Goal: Task Accomplishment & Management: Manage account settings

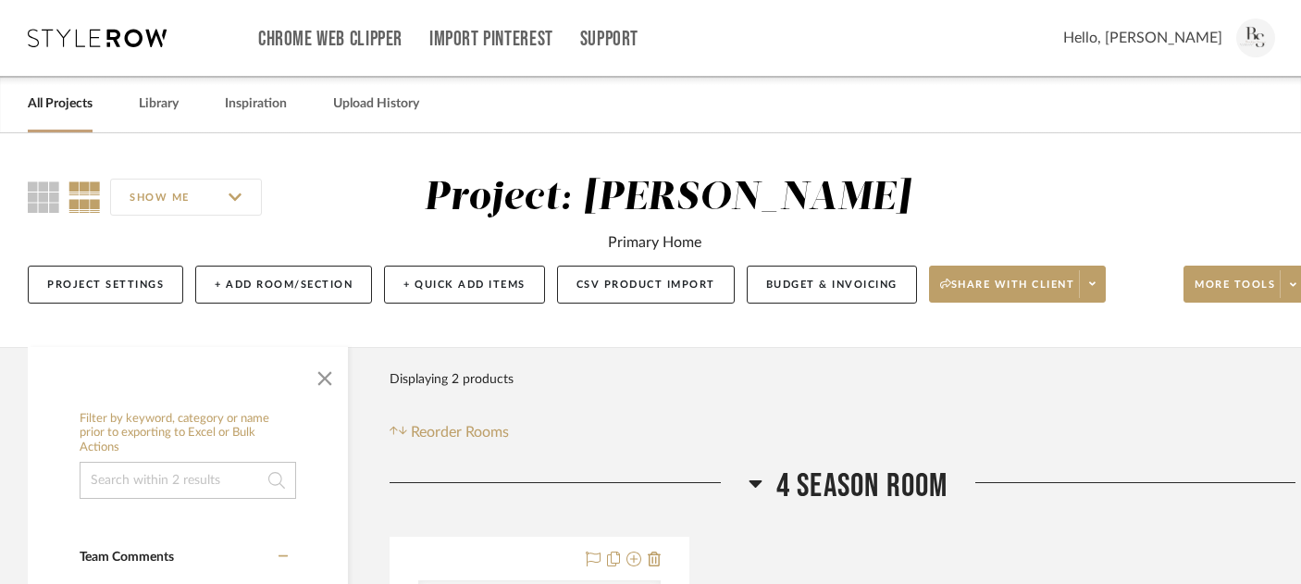
click at [55, 105] on link "All Projects" at bounding box center [60, 104] width 65 height 25
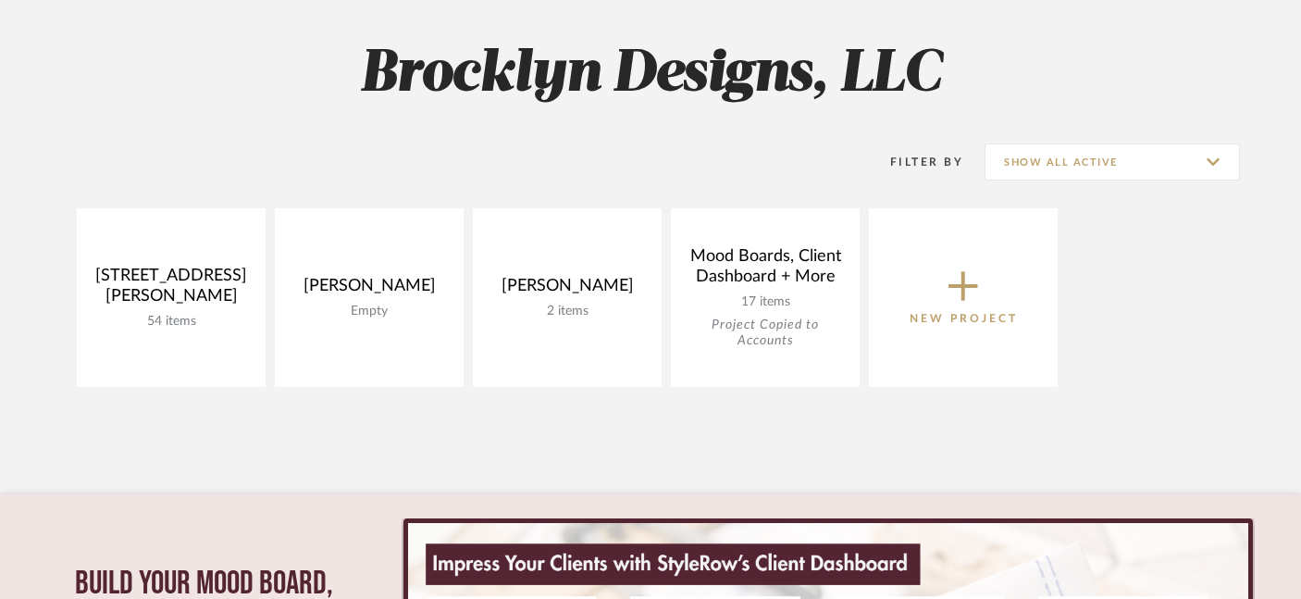
scroll to position [257, 0]
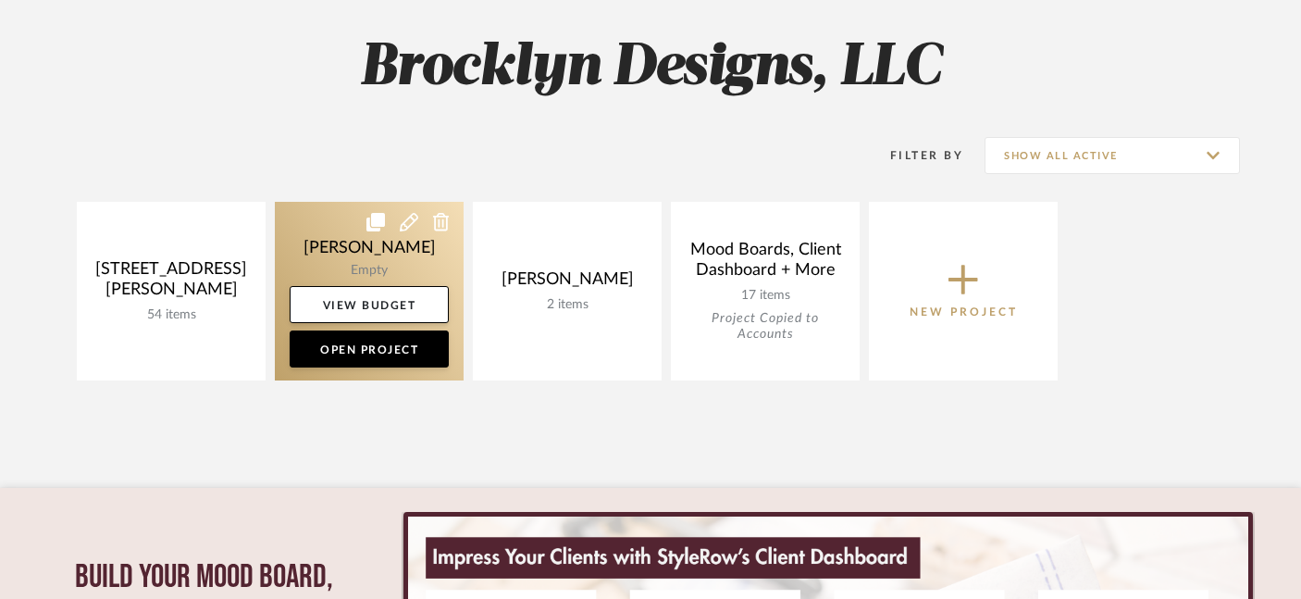
click at [442, 225] on icon at bounding box center [441, 222] width 17 height 19
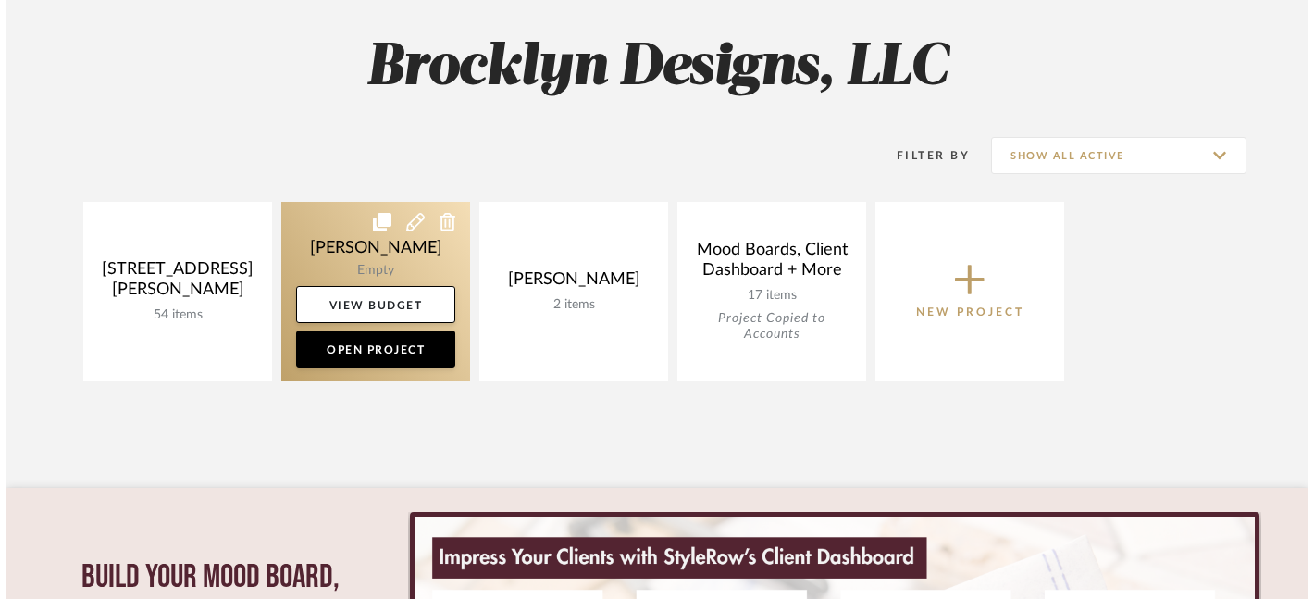
scroll to position [0, 0]
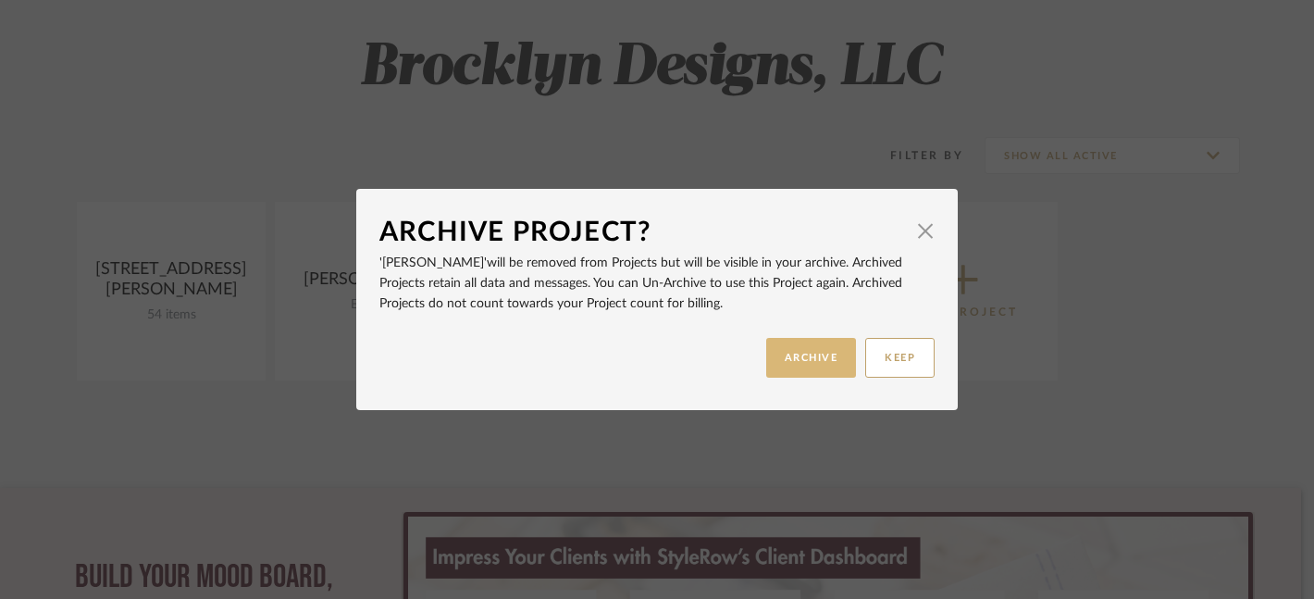
click at [795, 352] on button "ARCHIVE" at bounding box center [811, 358] width 91 height 40
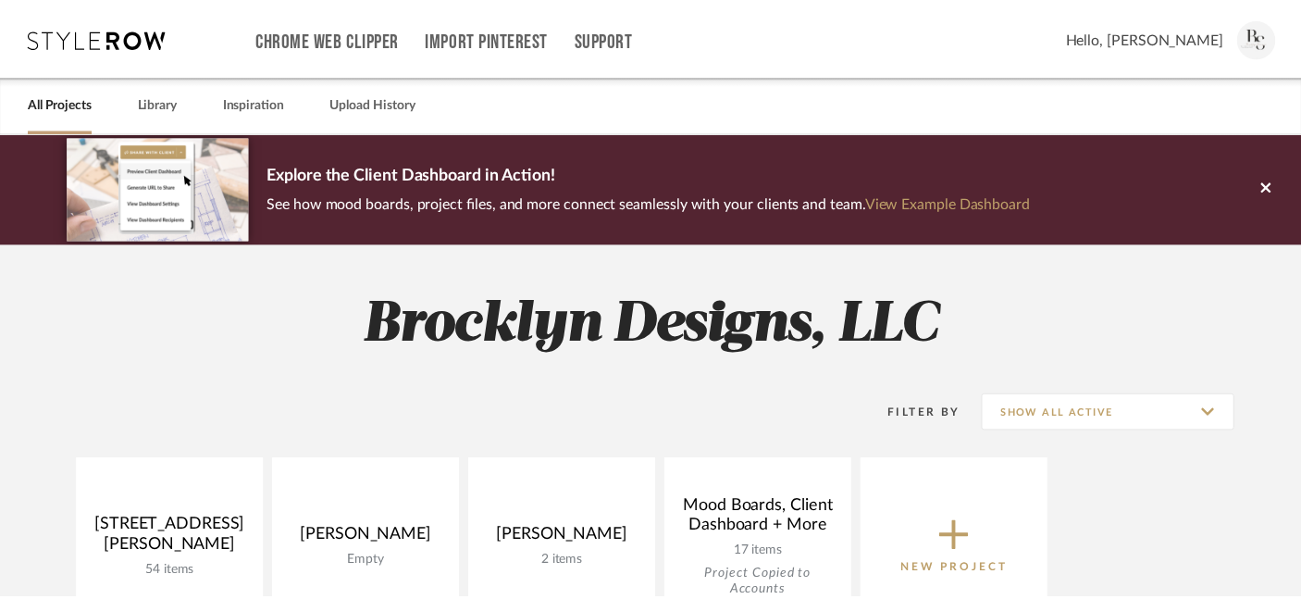
scroll to position [257, 0]
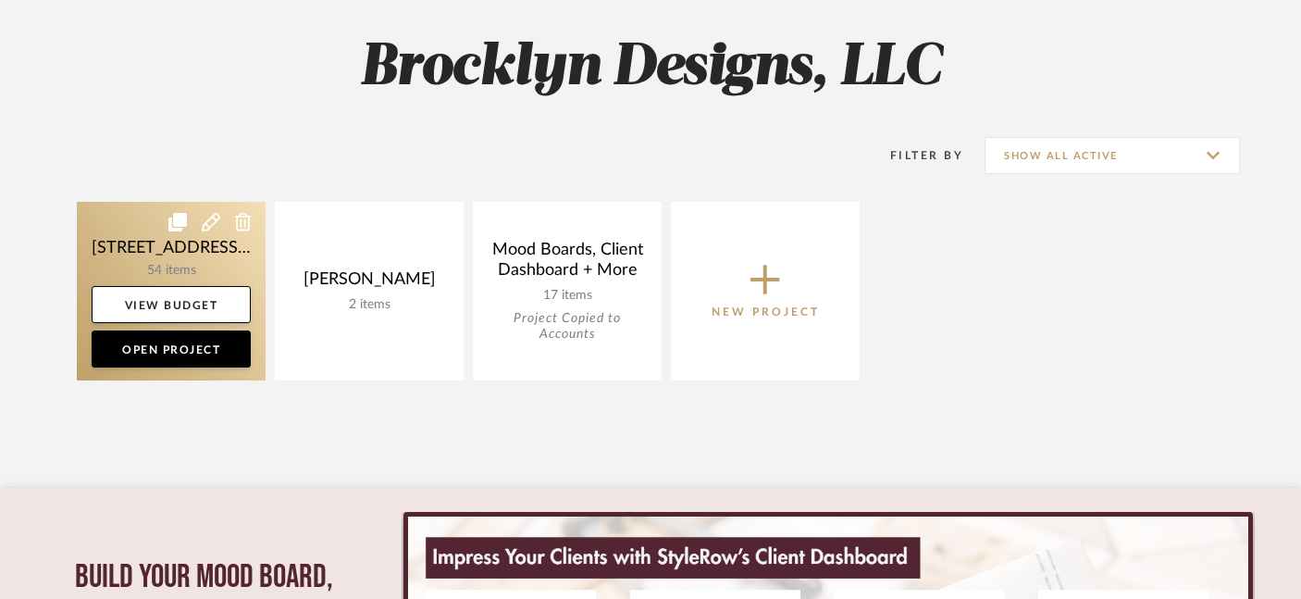
click at [189, 253] on link at bounding box center [171, 291] width 189 height 179
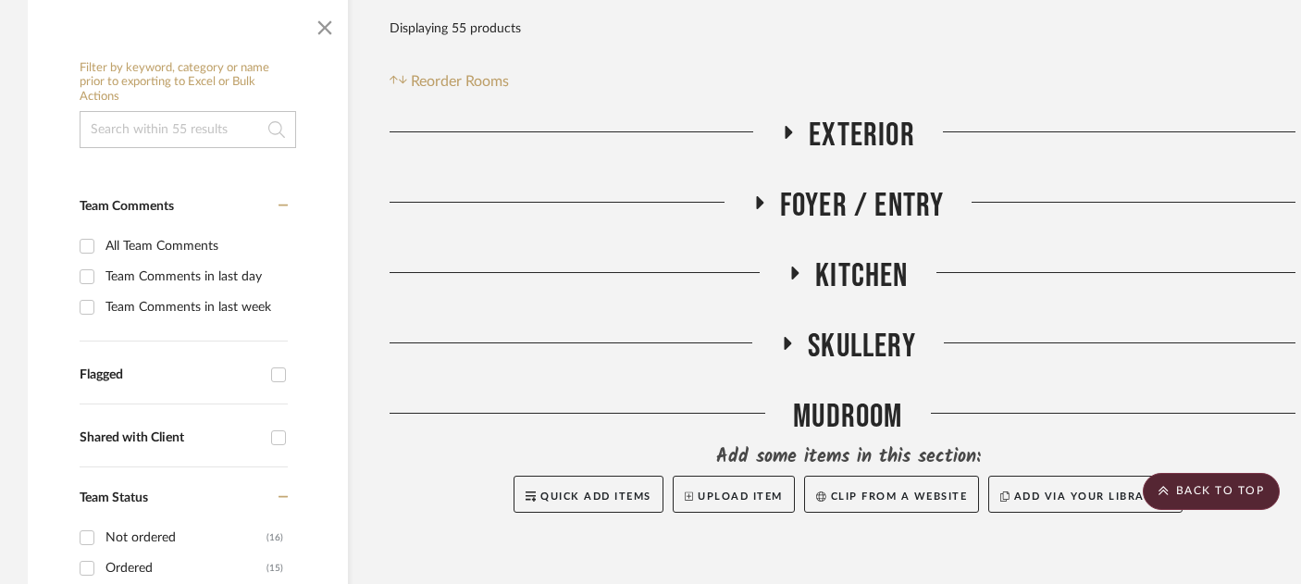
scroll to position [397, 0]
click at [850, 187] on span "Foyer / Entry" at bounding box center [862, 207] width 165 height 40
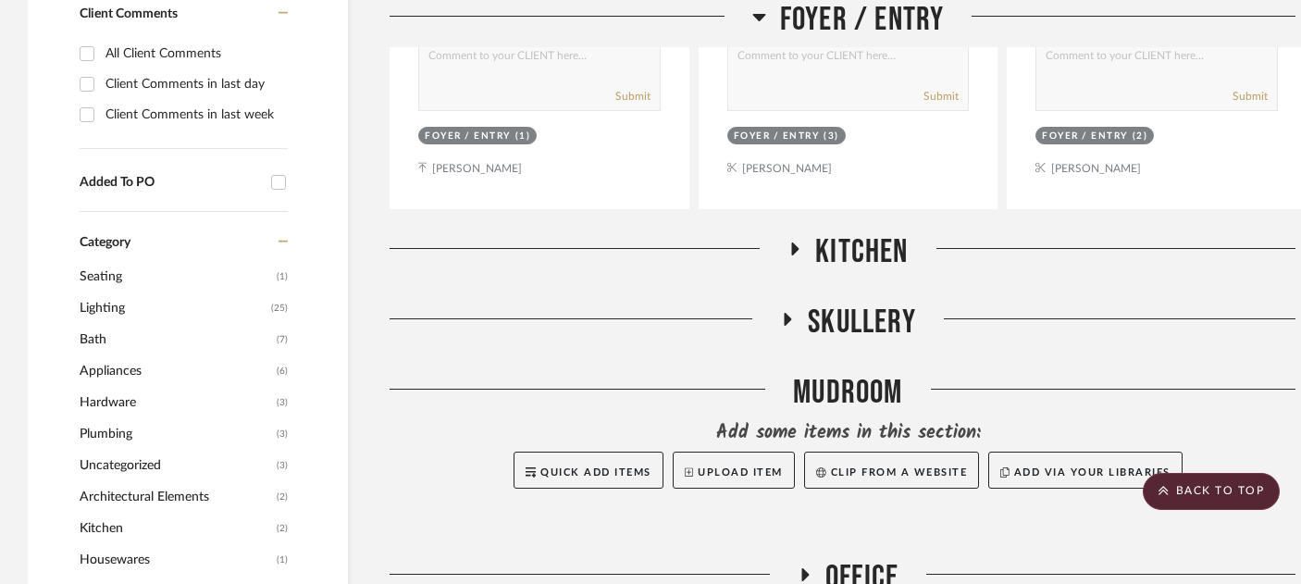
scroll to position [1277, 0]
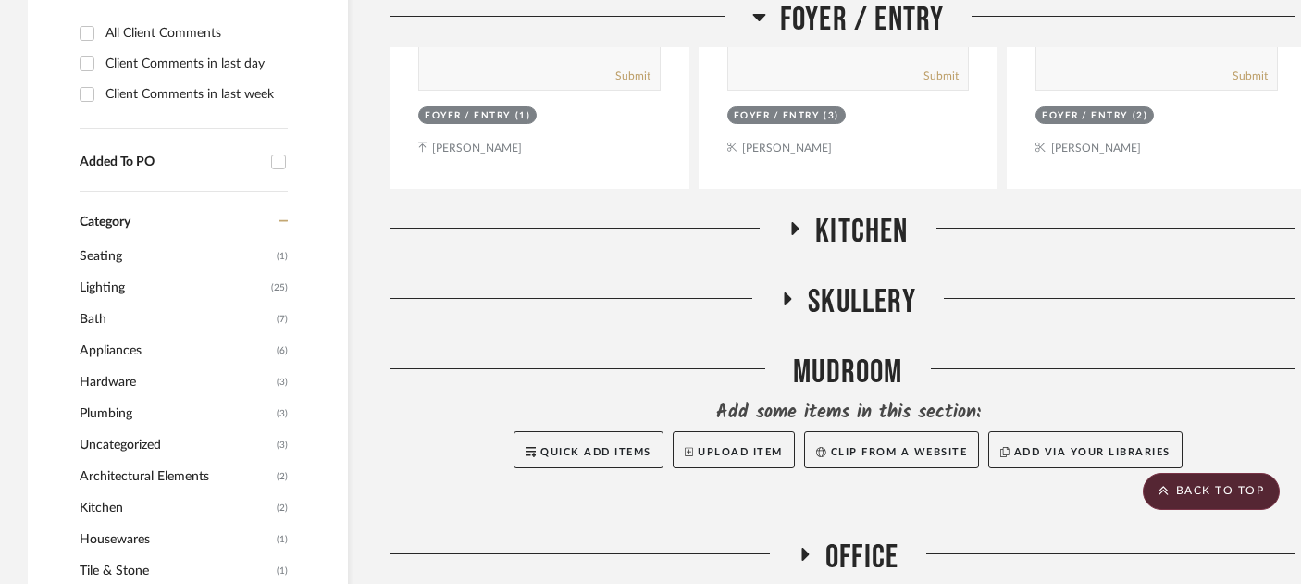
click at [855, 212] on span "Kitchen" at bounding box center [861, 232] width 93 height 40
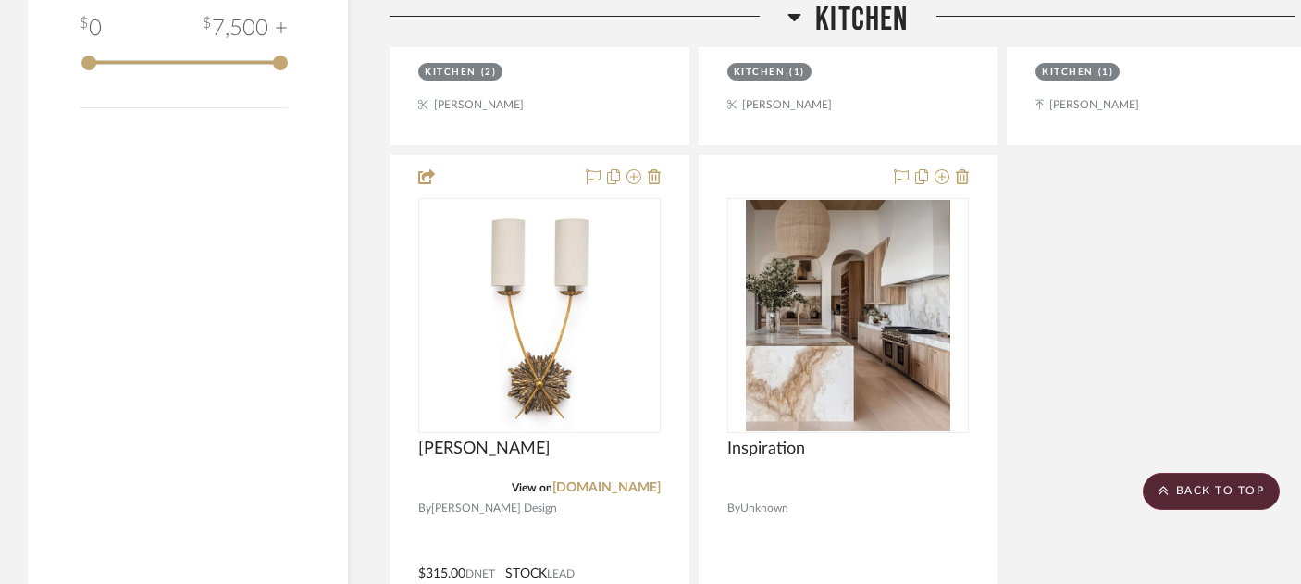
scroll to position [3028, 0]
